Goal: Information Seeking & Learning: Learn about a topic

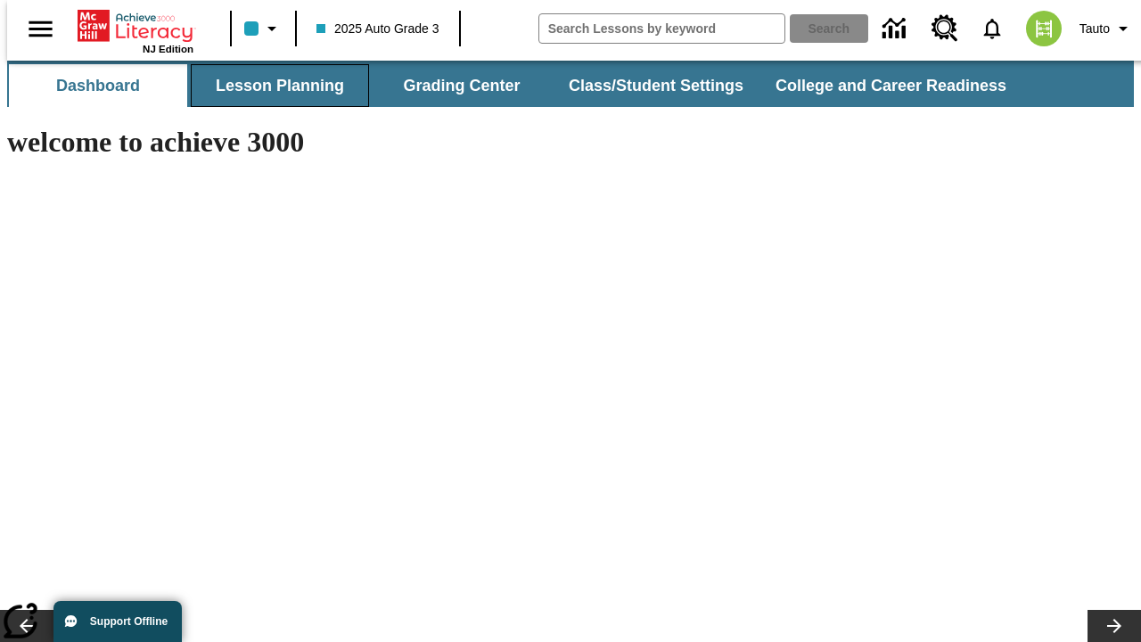
click at [273, 86] on button "Lesson Planning" at bounding box center [280, 85] width 178 height 43
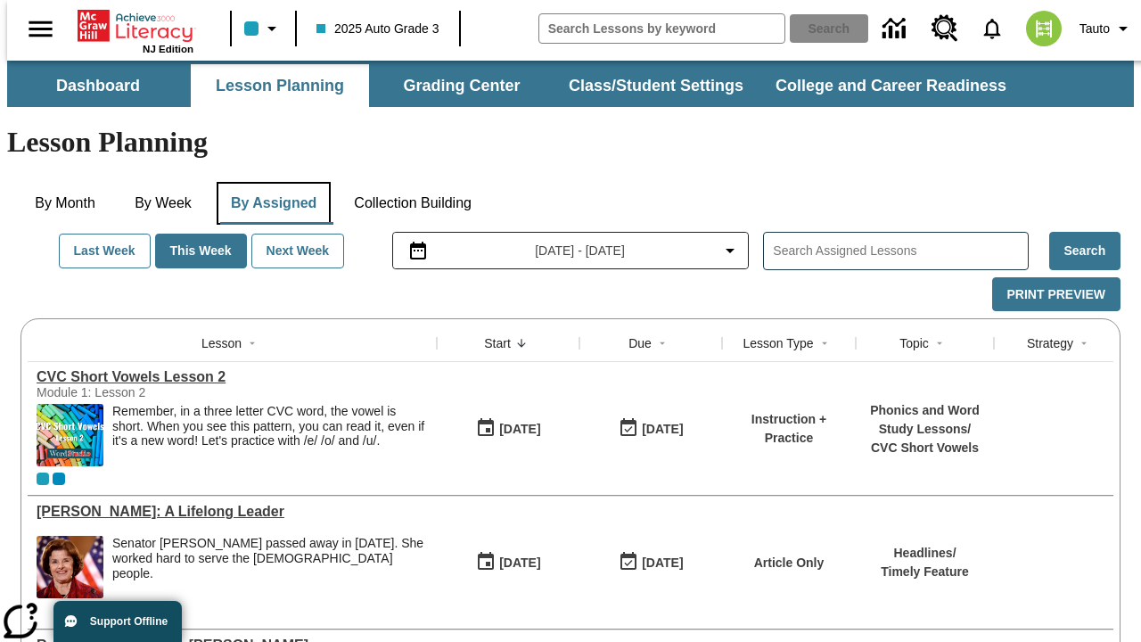
click at [269, 182] on button "By Assigned" at bounding box center [274, 203] width 114 height 43
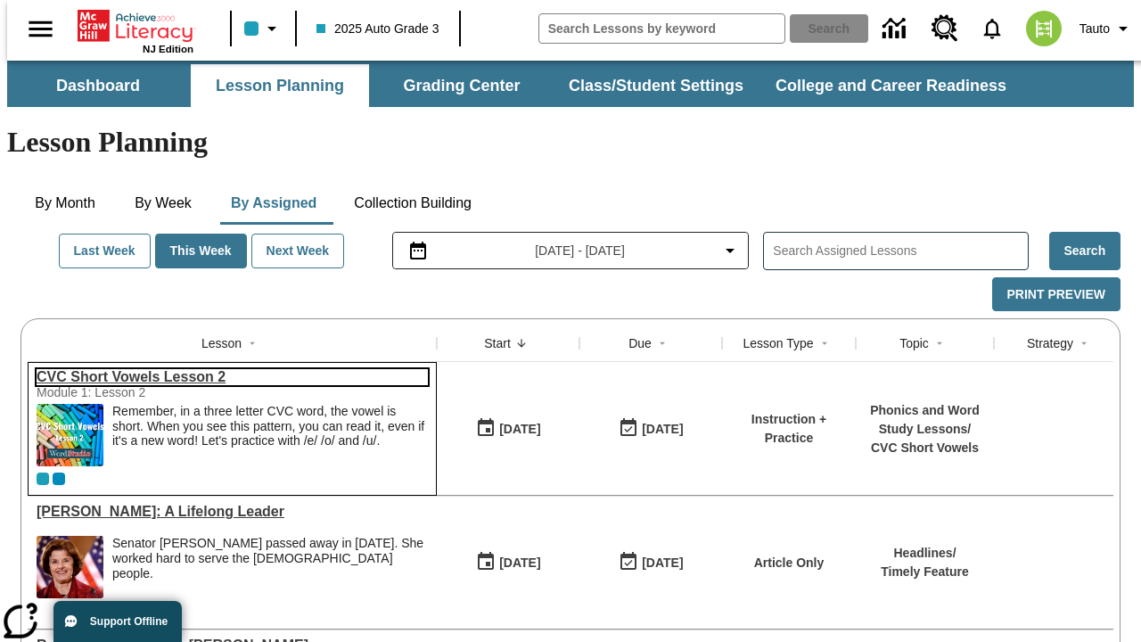
click at [225, 369] on link "CVC Short Vowels Lesson 2" at bounding box center [232, 377] width 391 height 16
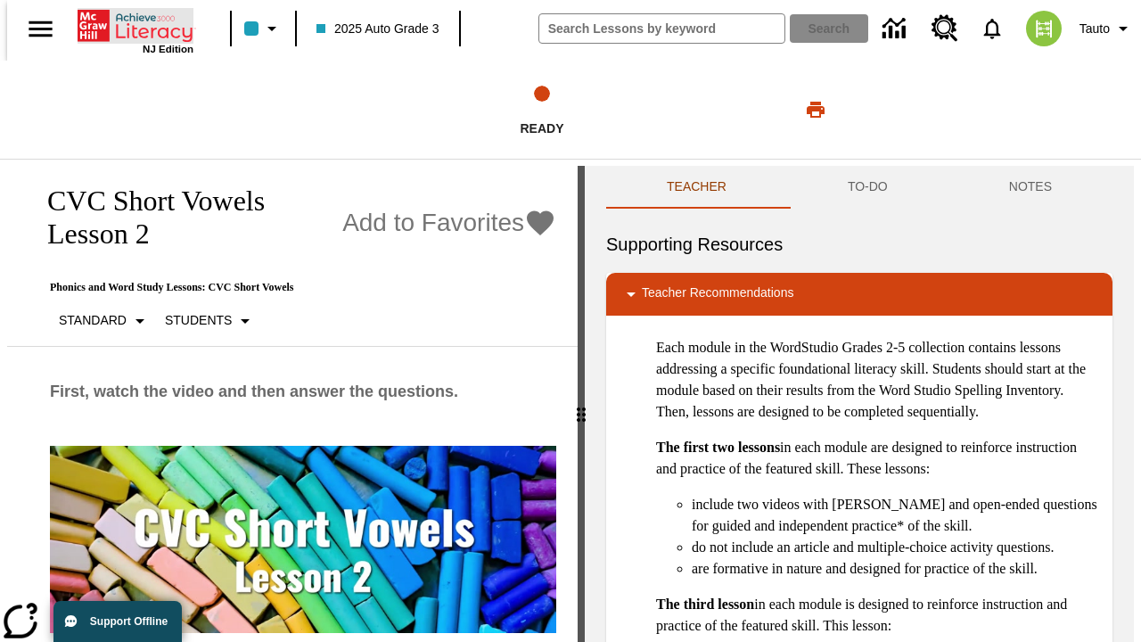
click at [128, 24] on icon "Home" at bounding box center [137, 26] width 119 height 36
